Goal: Communication & Community: Answer question/provide support

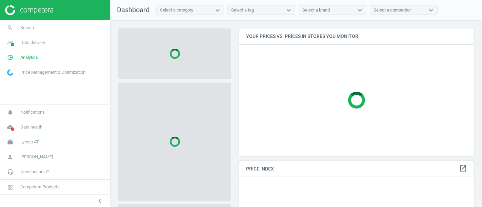
scroll to position [139, 240]
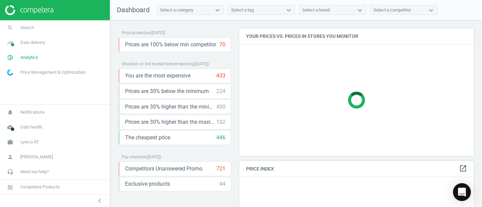
click at [462, 187] on div "Open Intercom Messenger" at bounding box center [462, 193] width 18 height 18
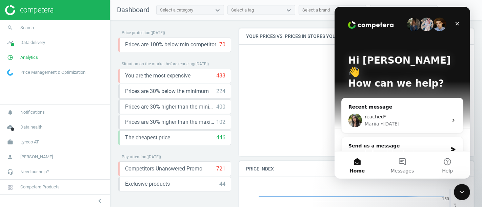
scroll to position [167, 240]
click at [384, 121] on div "• [DATE]" at bounding box center [389, 124] width 19 height 7
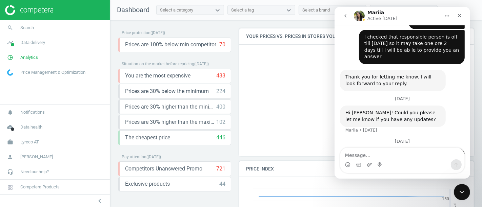
scroll to position [939, 0]
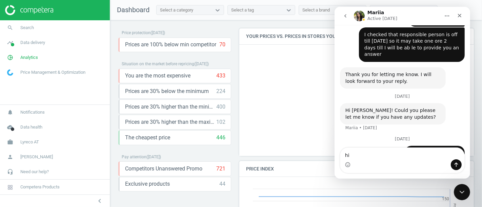
type textarea "hi!"
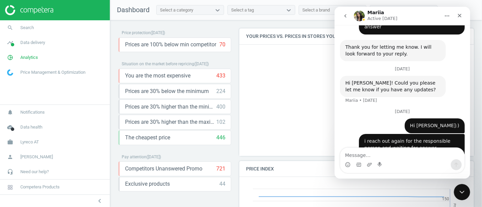
scroll to position [968, 0]
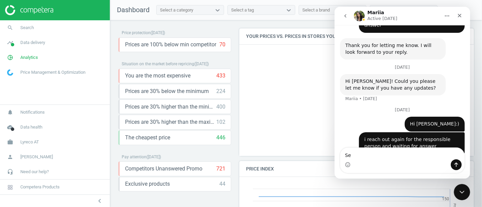
type textarea "S"
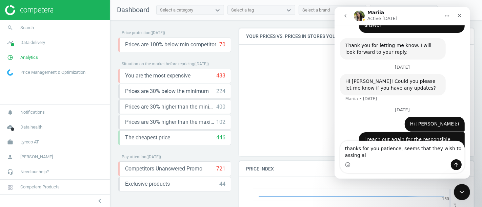
scroll to position [975, 0]
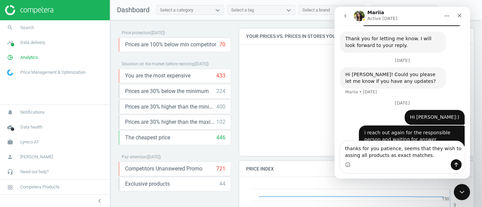
click at [452, 146] on textarea "thanks for you patience, seems that they wish to assing all products as exact m…" at bounding box center [402, 150] width 124 height 18
click at [451, 147] on textarea "thanks for you patience, seems that they wish to assing all products as exact m…" at bounding box center [402, 150] width 124 height 18
type textarea "thanks for you patience, seems that they wish to assign all products as exact m…"
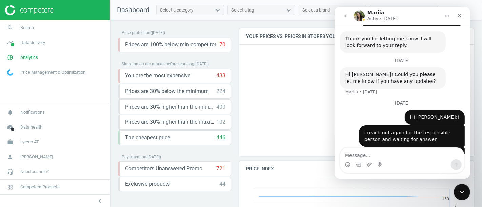
scroll to position [990, 0]
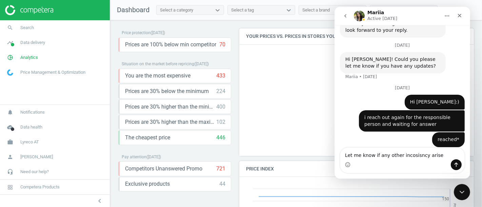
click at [407, 177] on div "thanks for you patience, seems that they wish to assign all products as exact m…" at bounding box center [401, 195] width 125 height 36
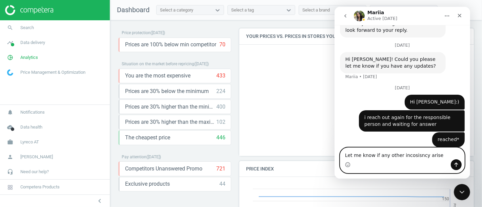
click at [406, 154] on textarea "Let me know if any other incosisncy arise" at bounding box center [402, 154] width 124 height 12
drag, startPoint x: 402, startPoint y: 154, endPoint x: 406, endPoint y: 155, distance: 4.5
click at [406, 155] on textarea "Let me know if any other incosisncy arise" at bounding box center [402, 154] width 124 height 12
click at [409, 156] on textarea "Let me know if any other incosisncy arise" at bounding box center [402, 154] width 124 height 12
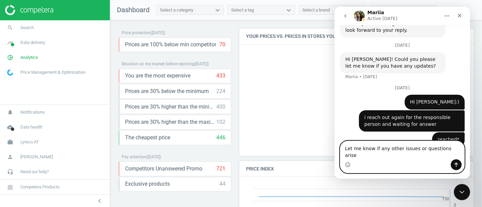
type textarea "Let me know if any other issues or questions arise"
click at [456, 164] on icon "Send a message…" at bounding box center [456, 165] width 4 height 4
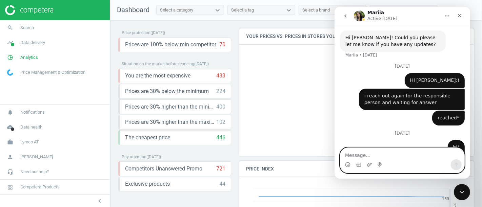
scroll to position [1013, 0]
